Goal: Information Seeking & Learning: Learn about a topic

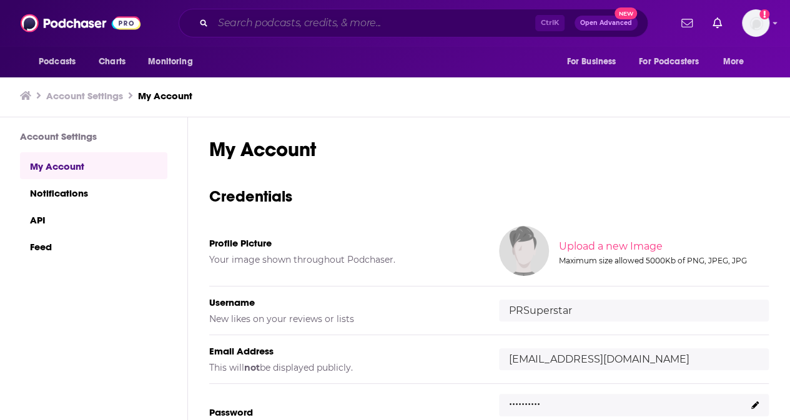
click at [292, 29] on input "Search podcasts, credits, & more..." at bounding box center [374, 23] width 322 height 20
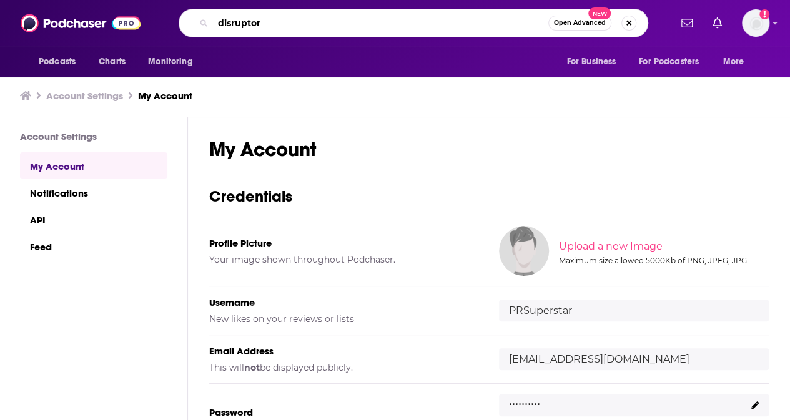
type input "disruptors"
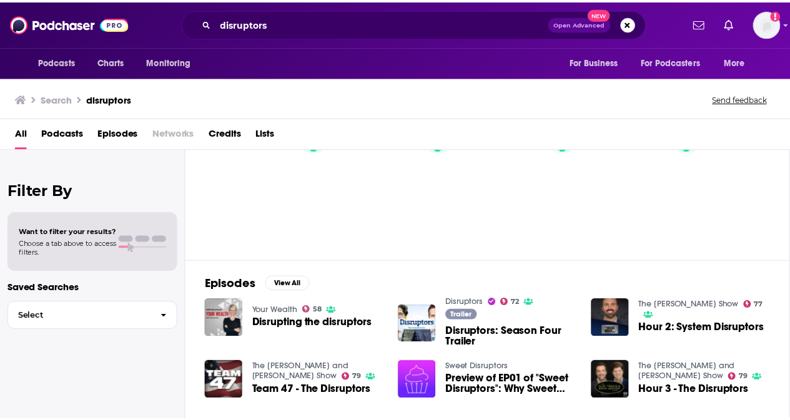
scroll to position [62, 0]
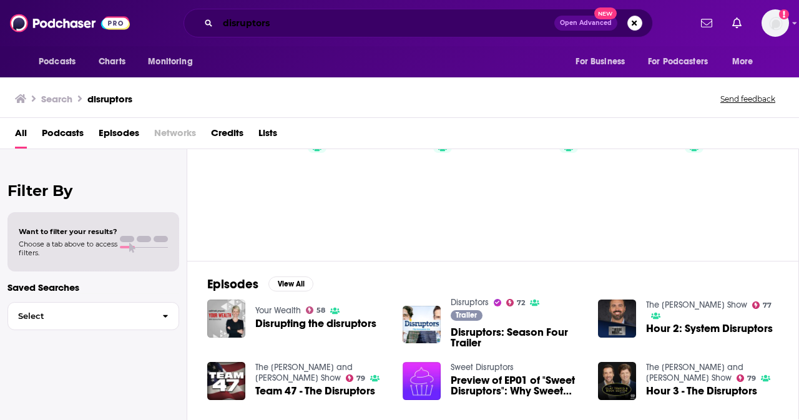
click at [278, 17] on input "disruptors" at bounding box center [386, 23] width 337 height 20
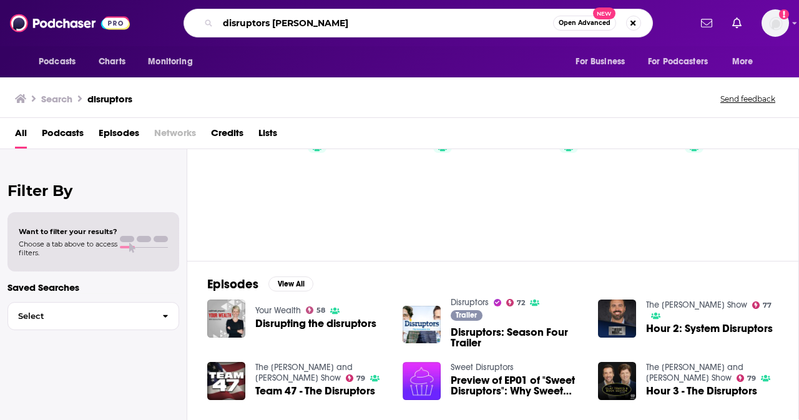
type input "disruptors [PERSON_NAME]"
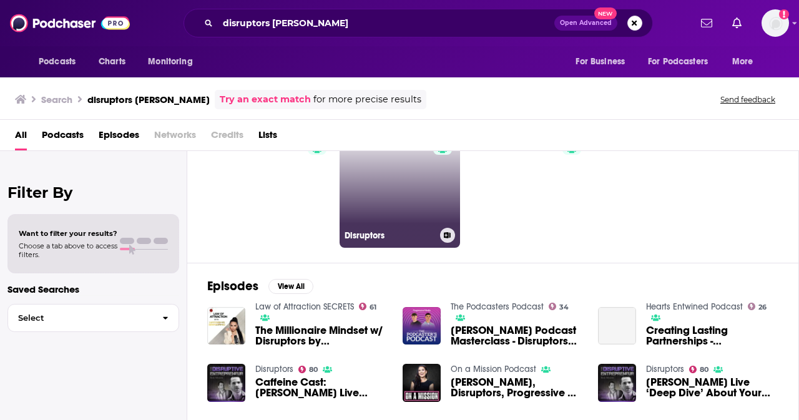
click at [406, 195] on link "80 Disruptors" at bounding box center [400, 187] width 121 height 121
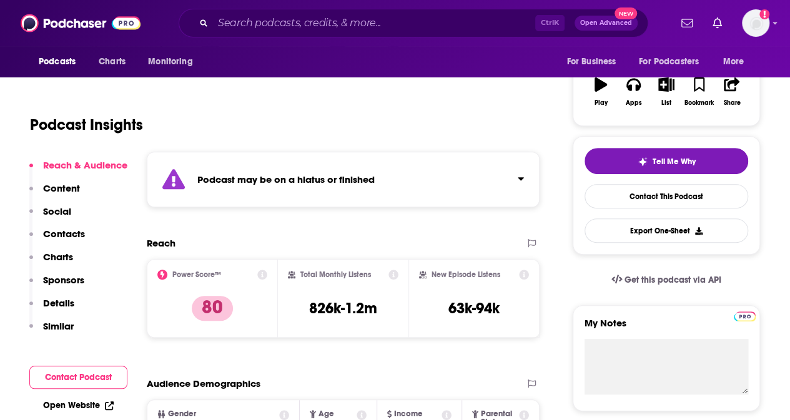
scroll to position [62, 0]
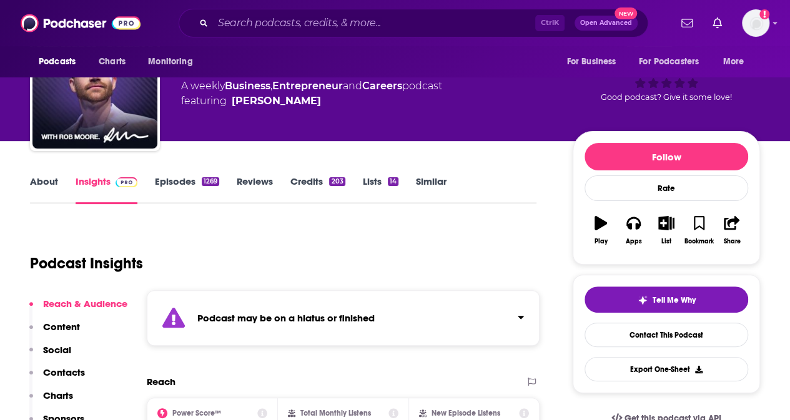
click at [46, 182] on link "About" at bounding box center [44, 190] width 28 height 29
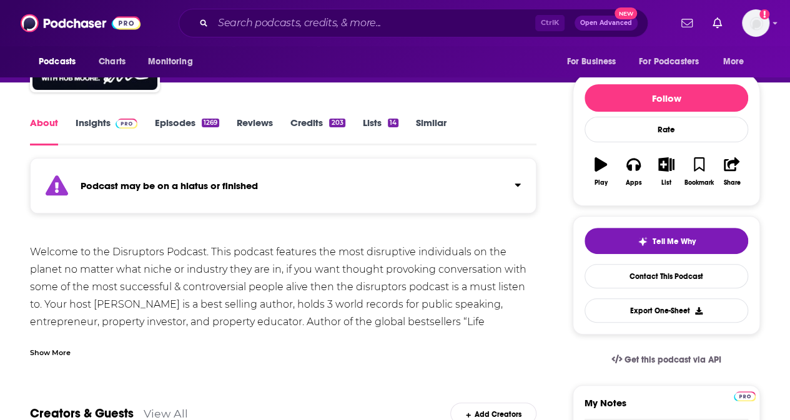
scroll to position [125, 0]
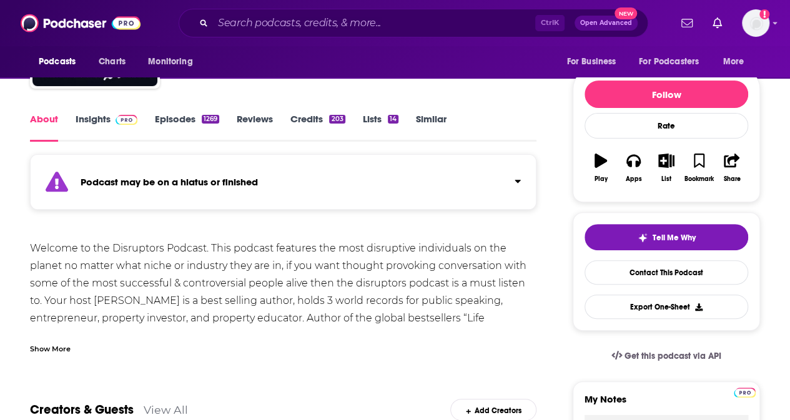
click at [64, 345] on div "Show More" at bounding box center [50, 348] width 41 height 12
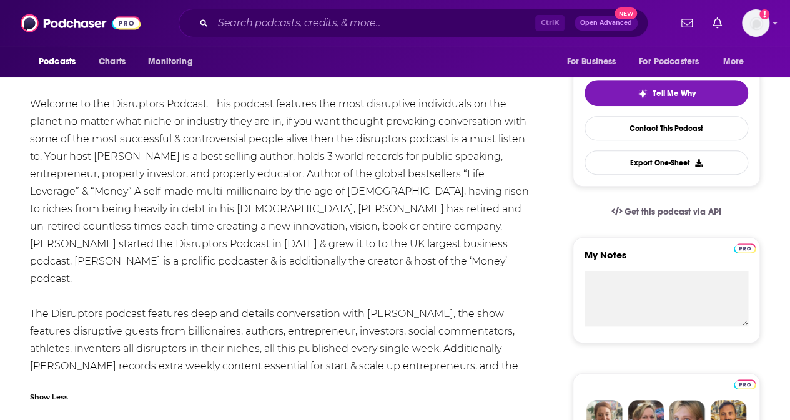
scroll to position [250, 0]
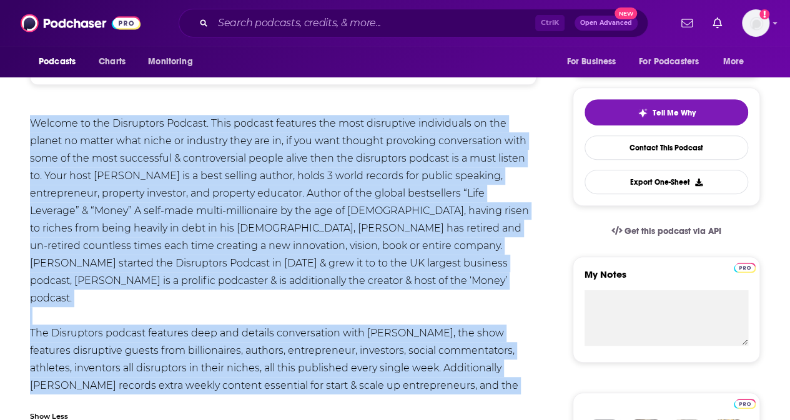
drag, startPoint x: 28, startPoint y: 117, endPoint x: 375, endPoint y: 382, distance: 436.7
copy div "Loremip do sit Ametconsec Adipisc. Elit seddoei temporin utl etdo magnaaliqu en…"
